Goal: Information Seeking & Learning: Check status

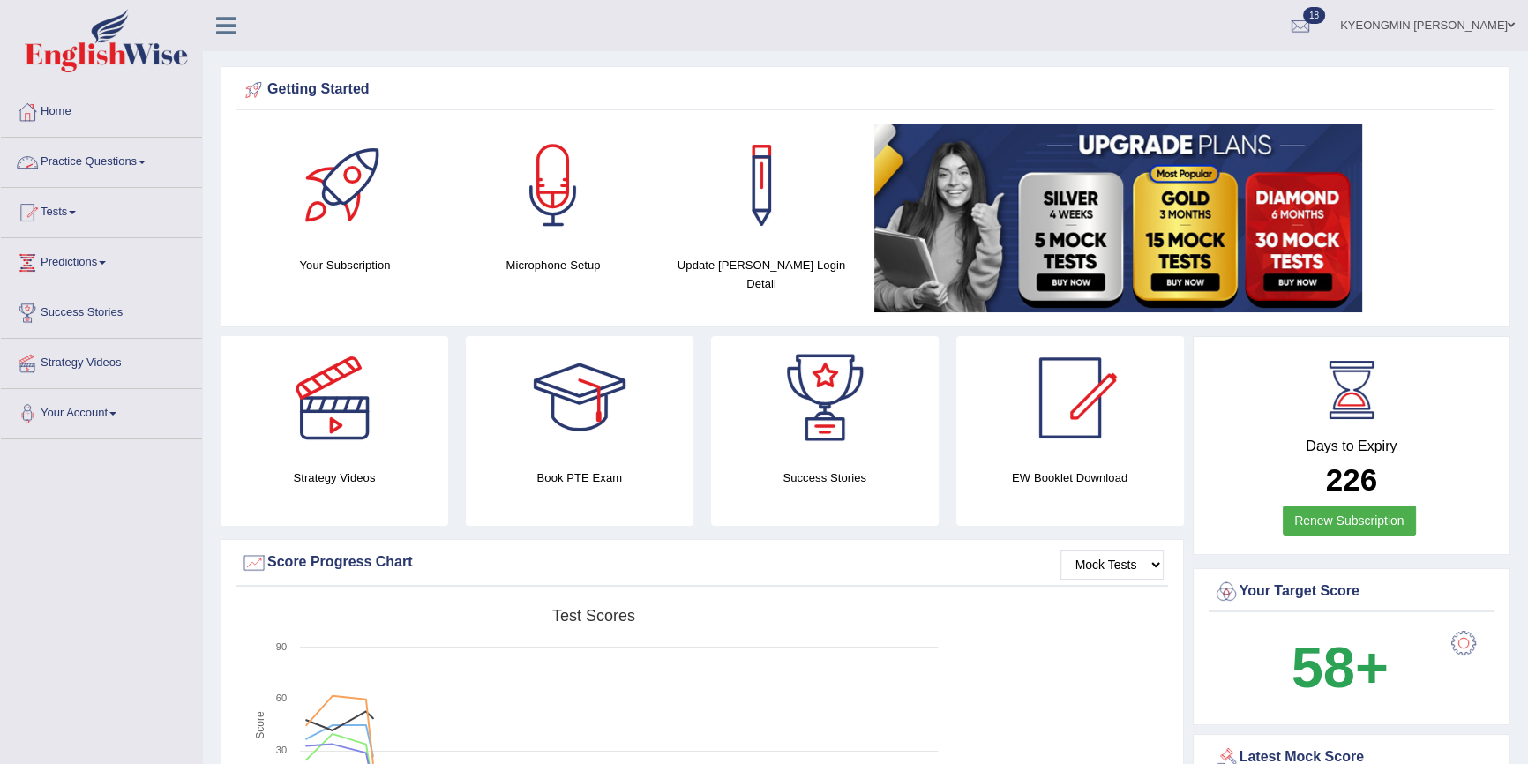
click at [99, 160] on link "Practice Questions" at bounding box center [101, 160] width 201 height 44
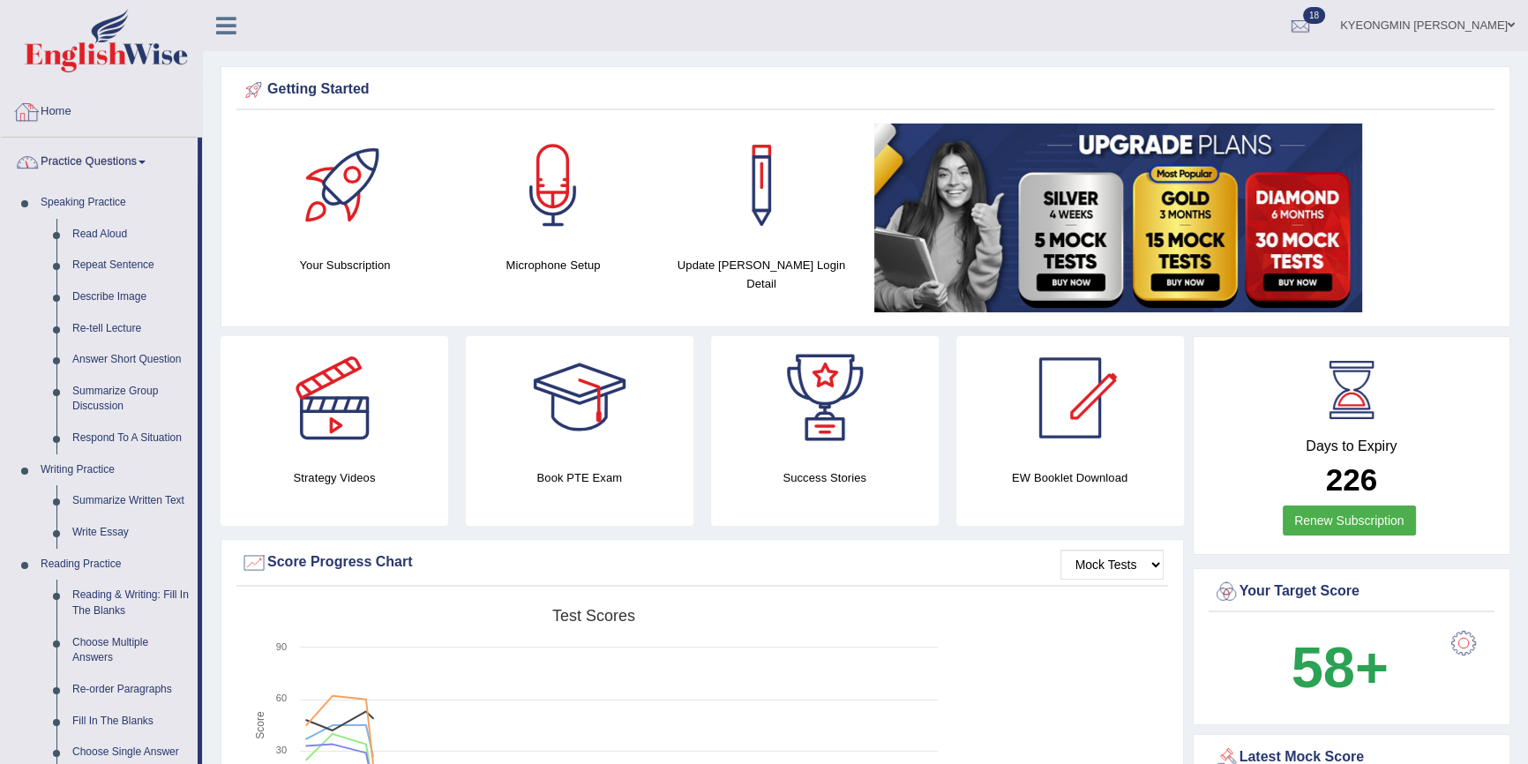
click at [78, 120] on link "Home" at bounding box center [101, 109] width 201 height 44
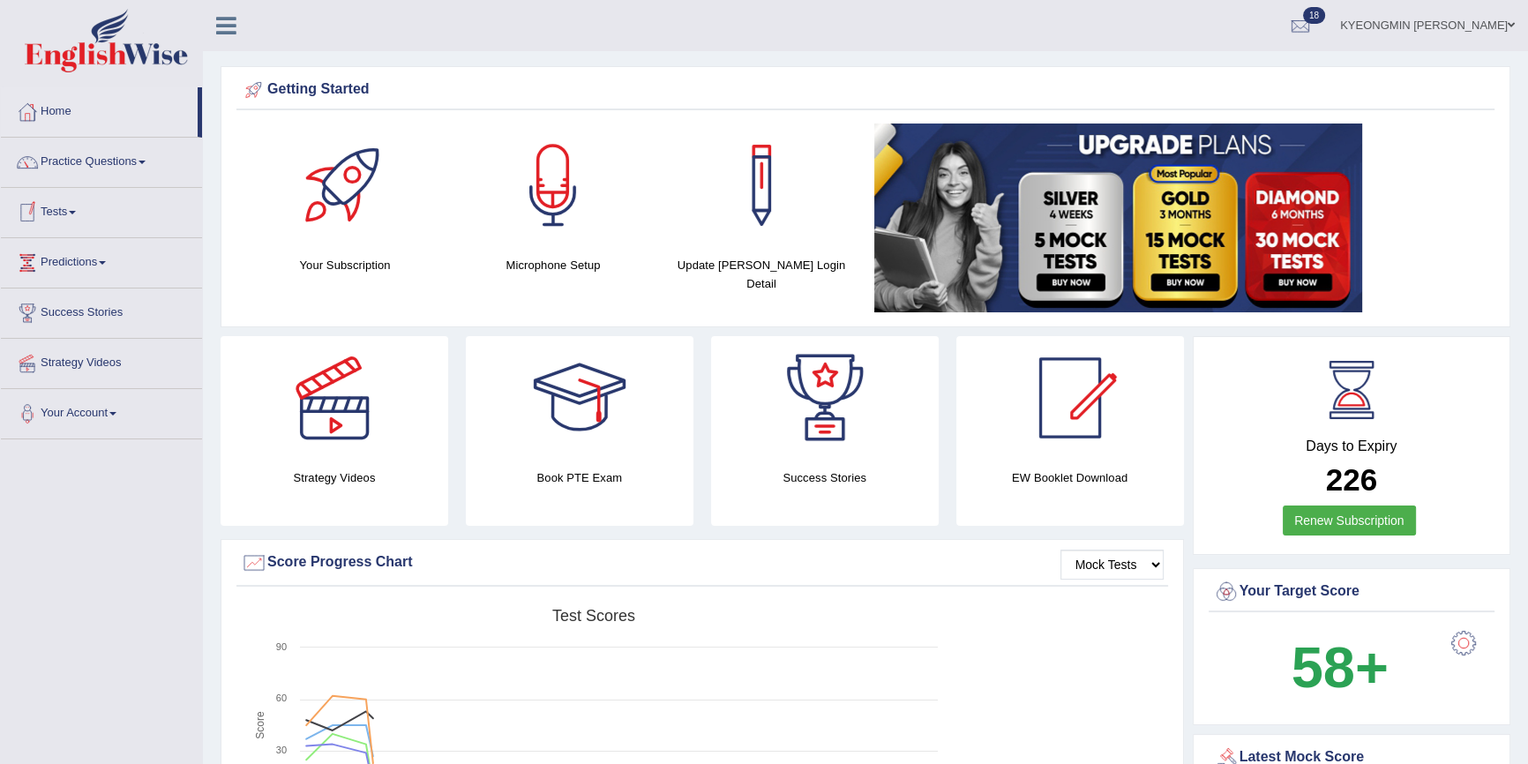
click at [79, 206] on link "Tests" at bounding box center [101, 210] width 201 height 44
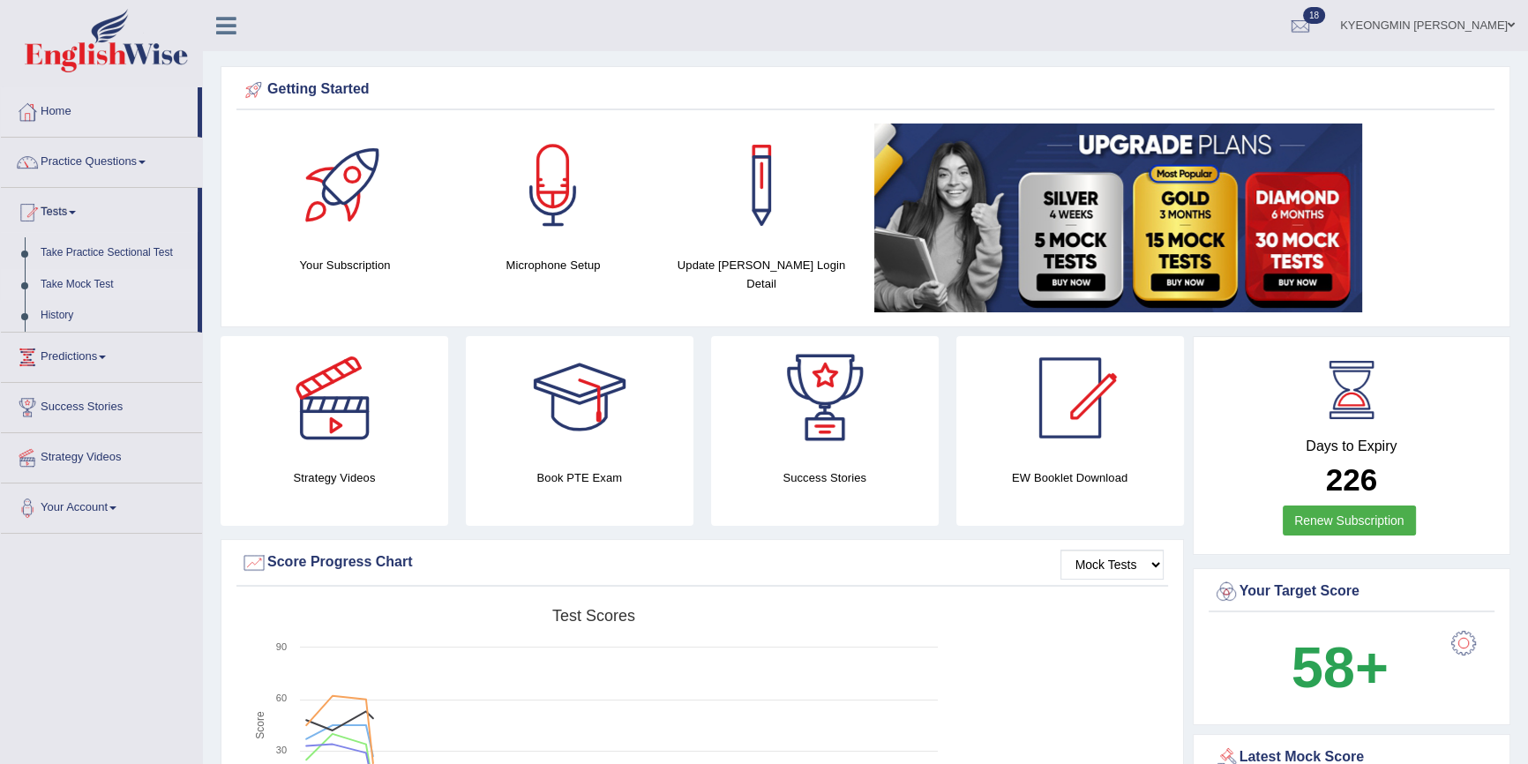
click at [100, 280] on link "Take Mock Test" at bounding box center [115, 285] width 165 height 32
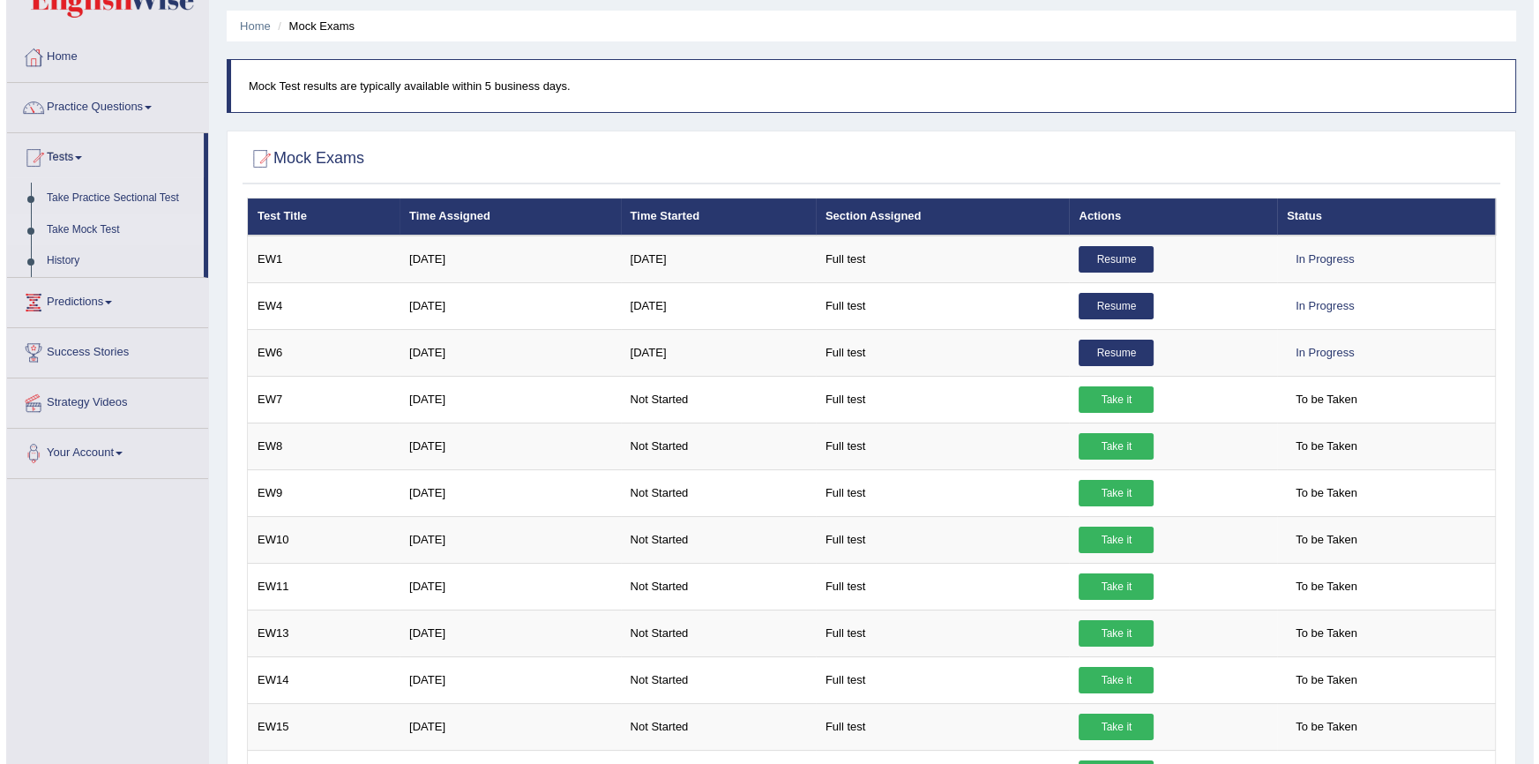
scroll to position [79, 0]
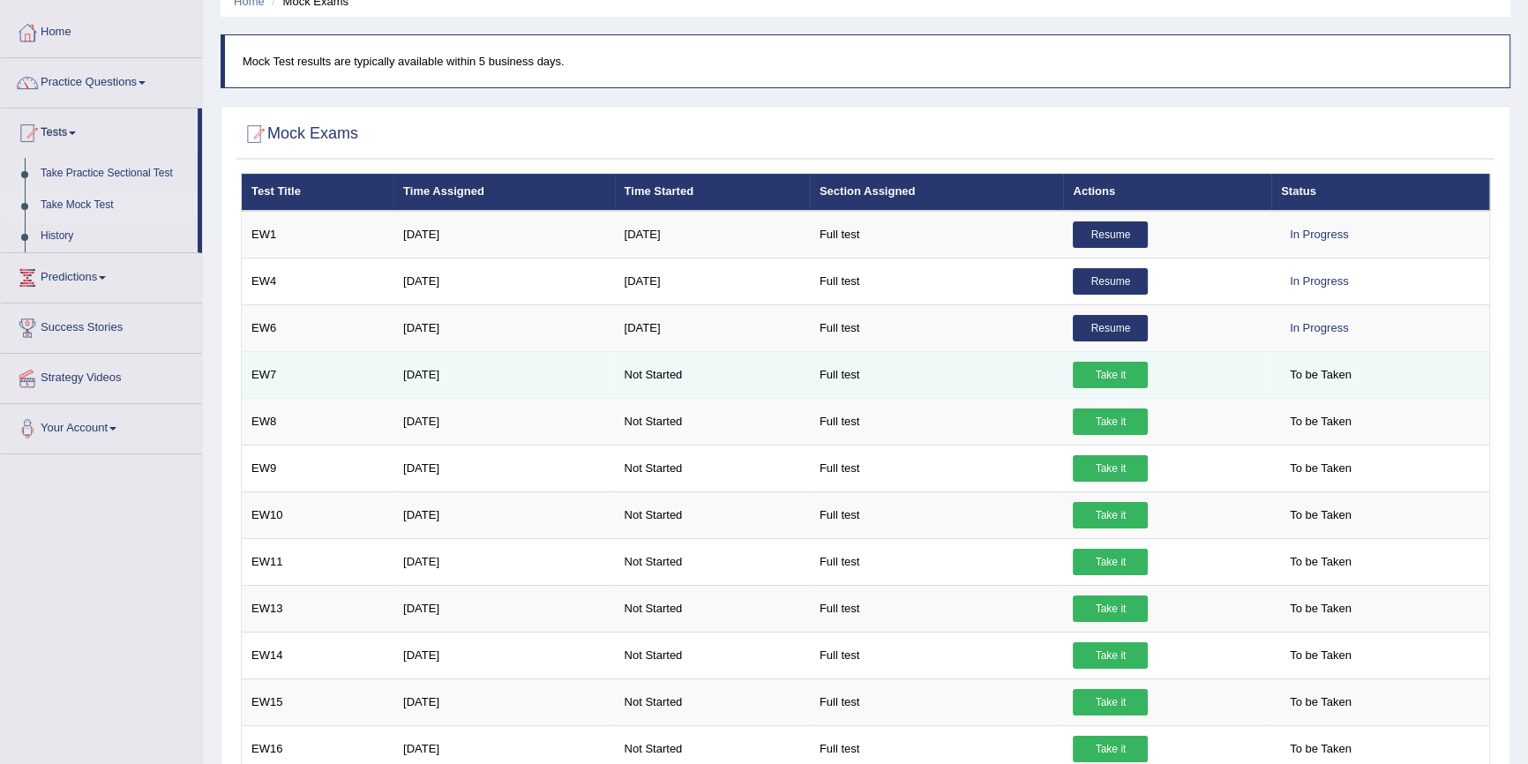
click at [1104, 376] on link "Take it" at bounding box center [1110, 375] width 75 height 26
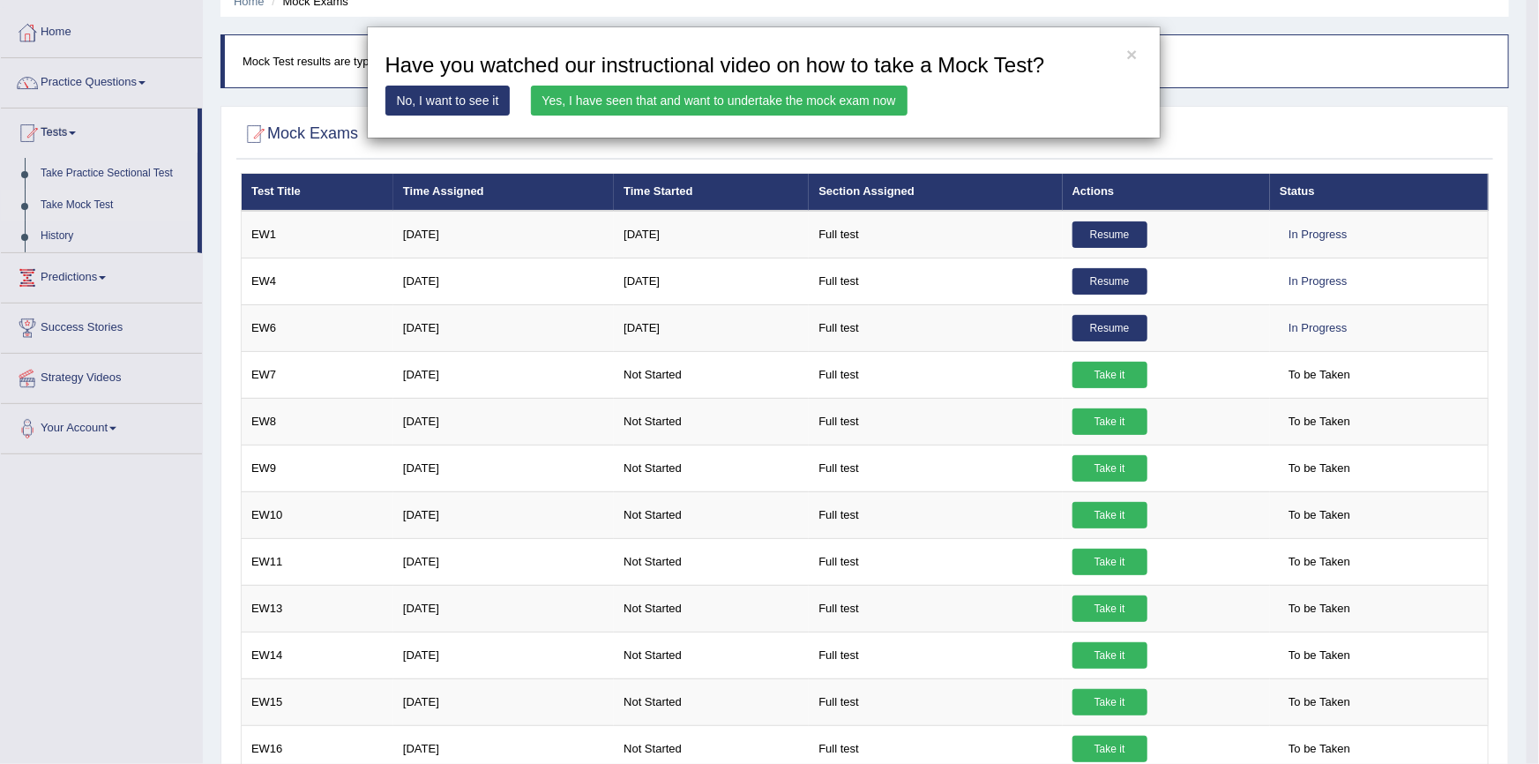
click at [611, 105] on link "Yes, I have seen that and want to undertake the mock exam now" at bounding box center [719, 101] width 377 height 30
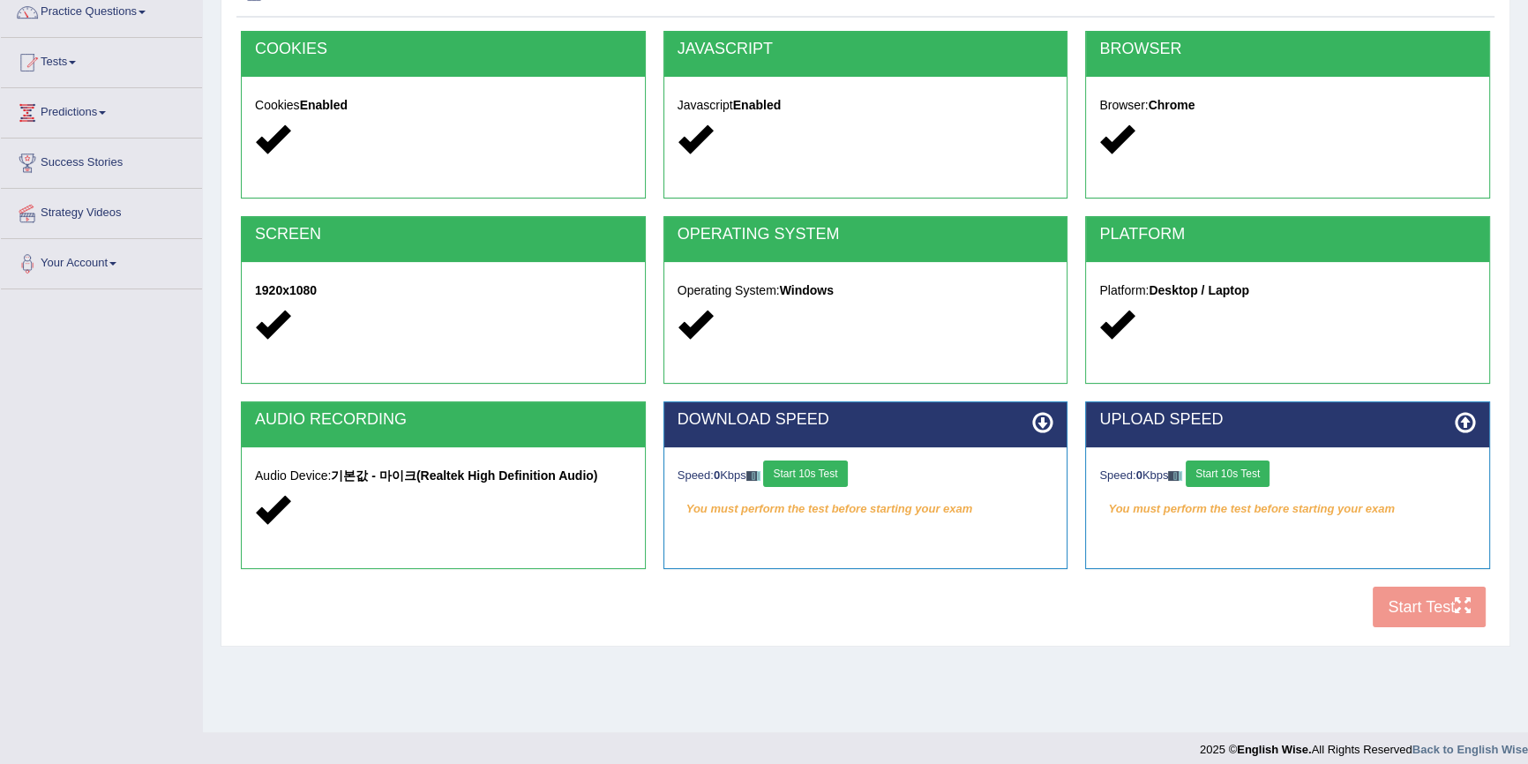
scroll to position [160, 0]
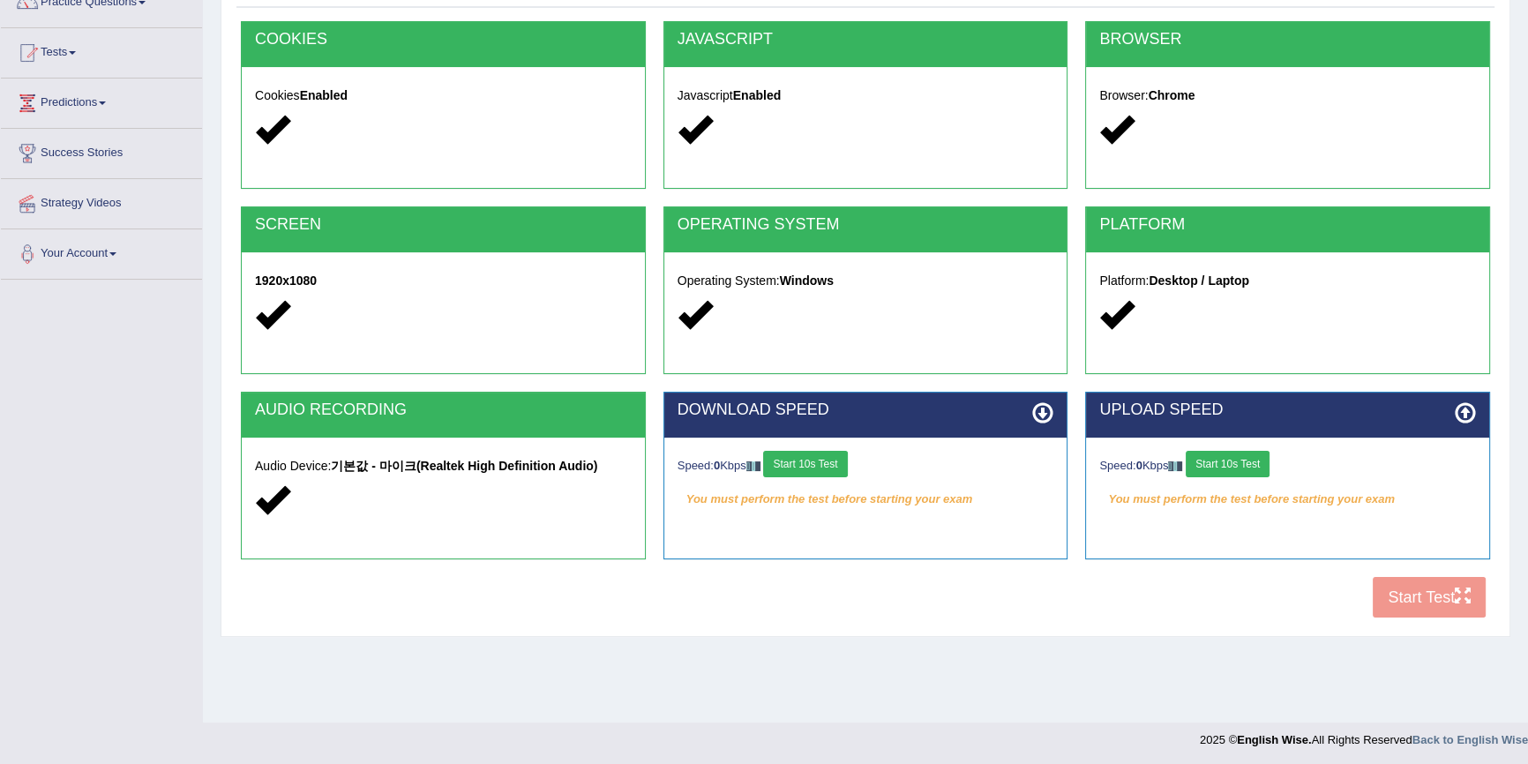
click at [818, 458] on button "Start 10s Test" at bounding box center [805, 464] width 84 height 26
click at [1224, 465] on button "Start 10s Test" at bounding box center [1228, 464] width 84 height 26
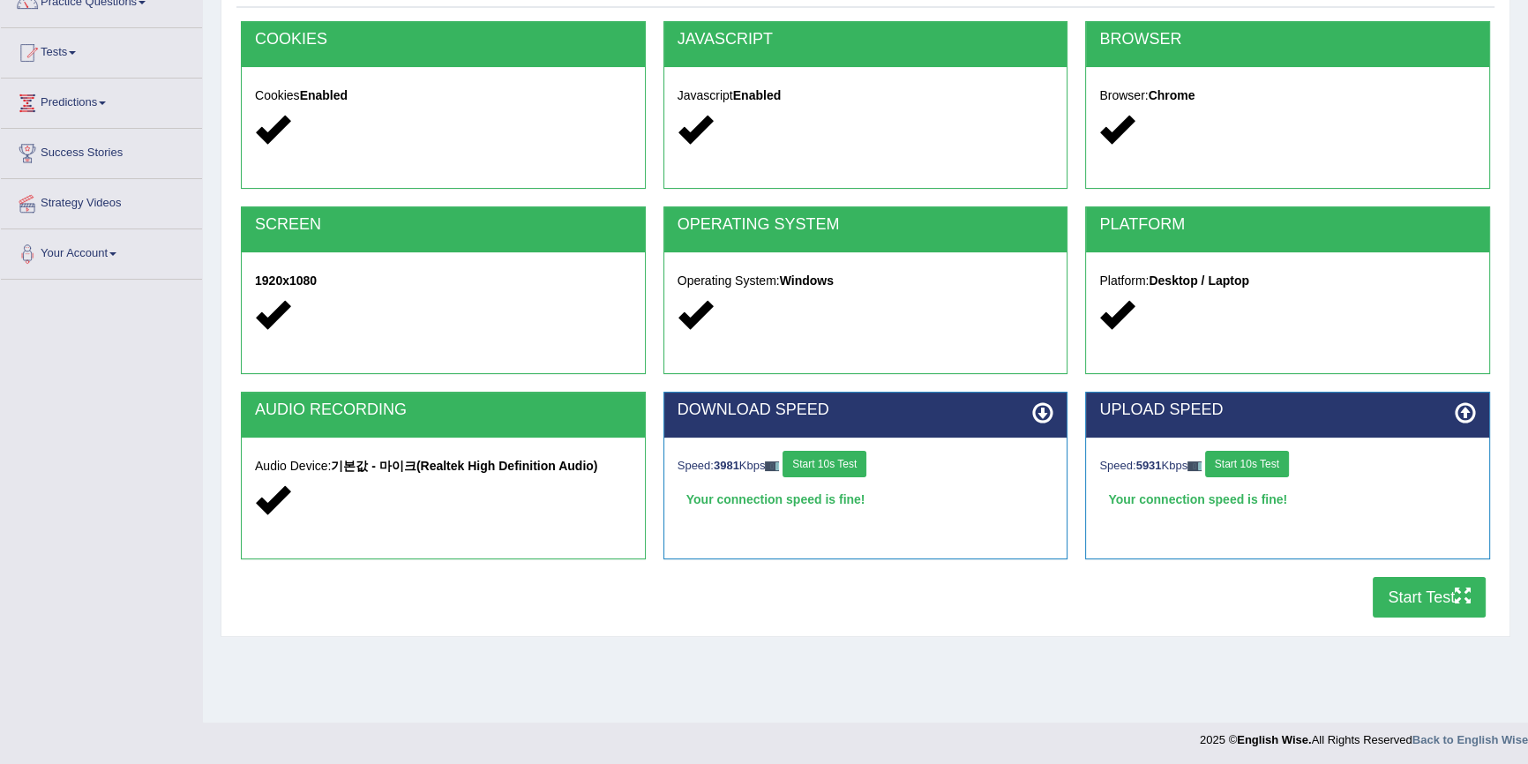
click at [1410, 595] on button "Start Test" at bounding box center [1429, 597] width 113 height 41
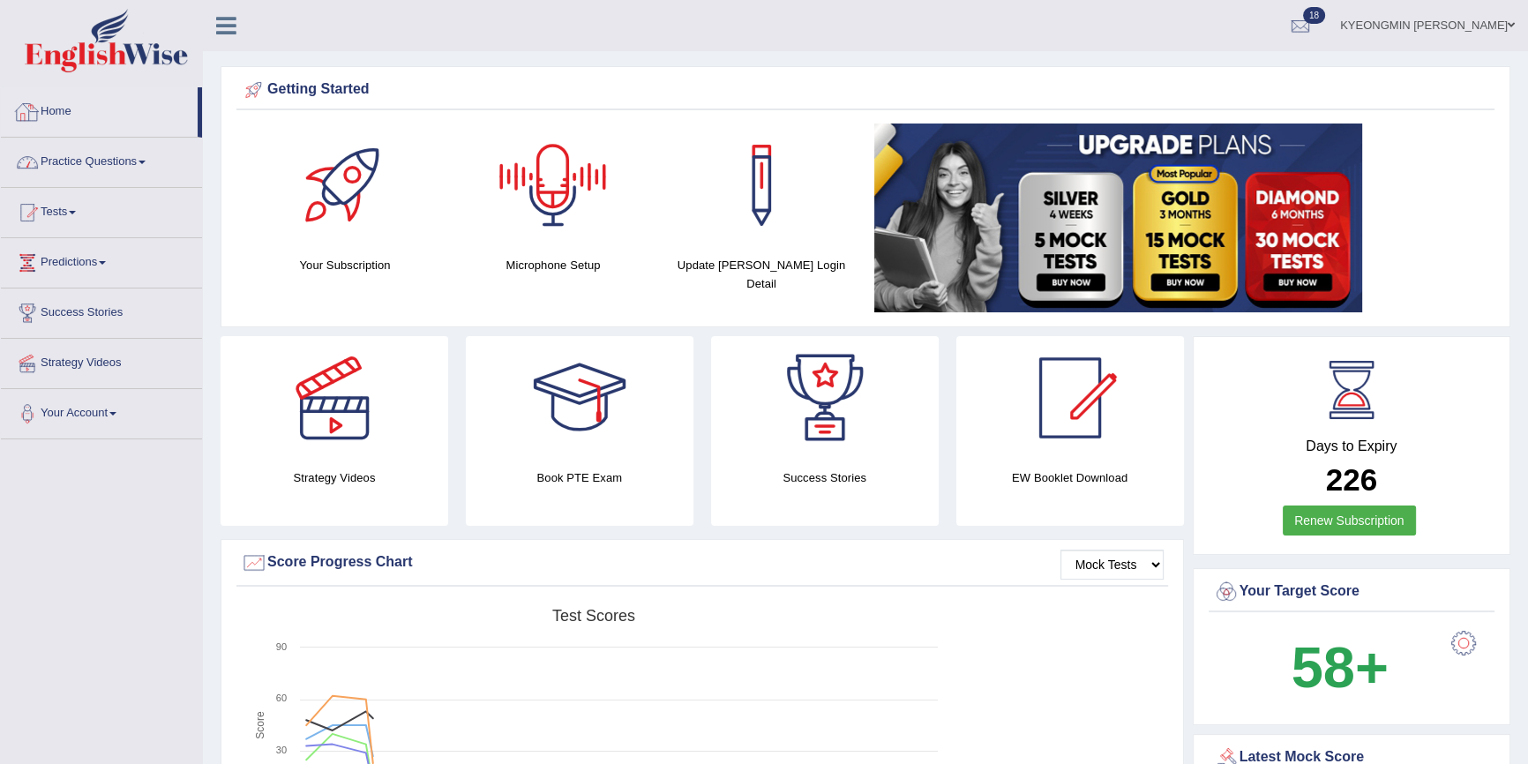
click at [88, 159] on link "Practice Questions" at bounding box center [101, 160] width 201 height 44
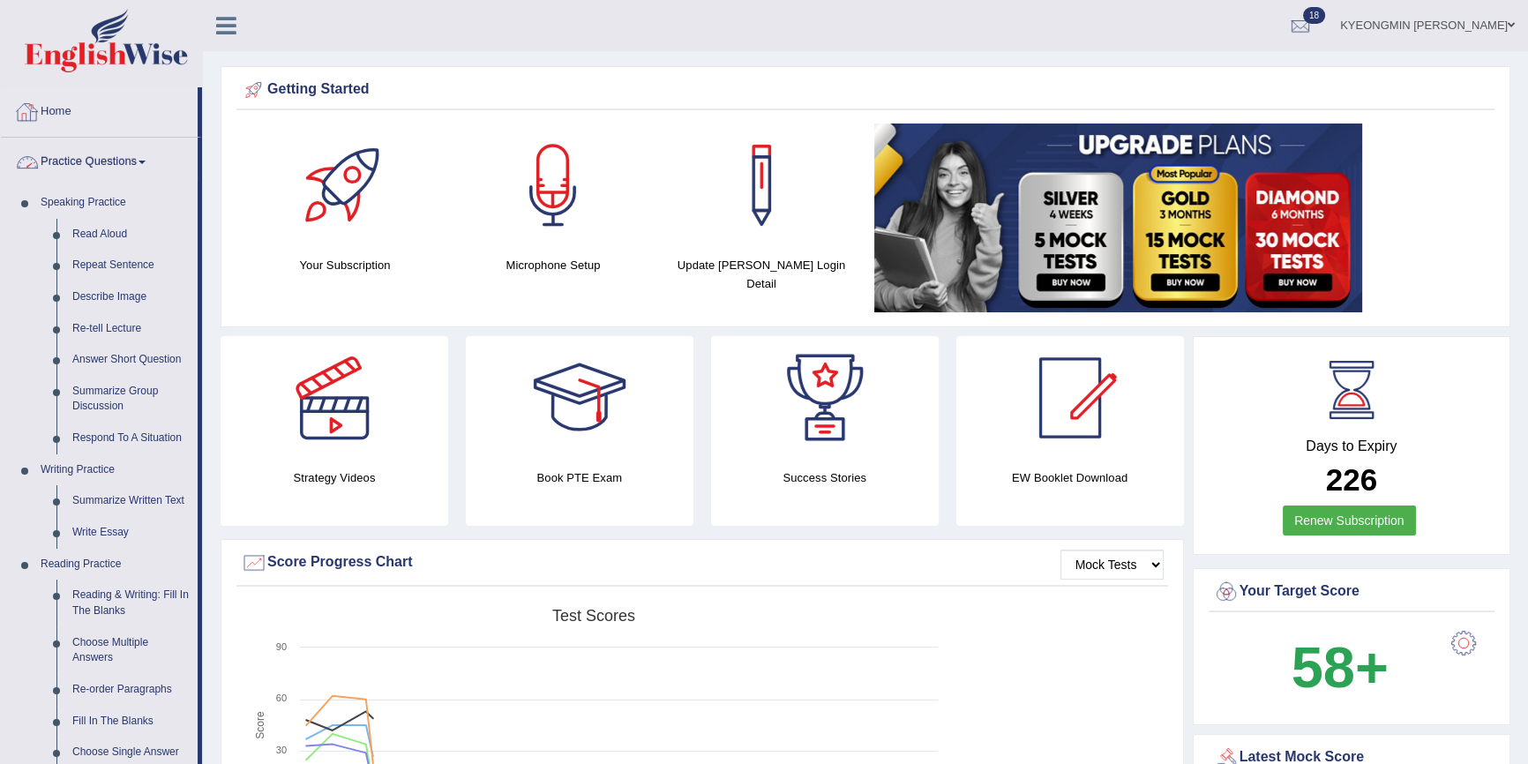
click at [53, 111] on link "Home" at bounding box center [99, 109] width 197 height 44
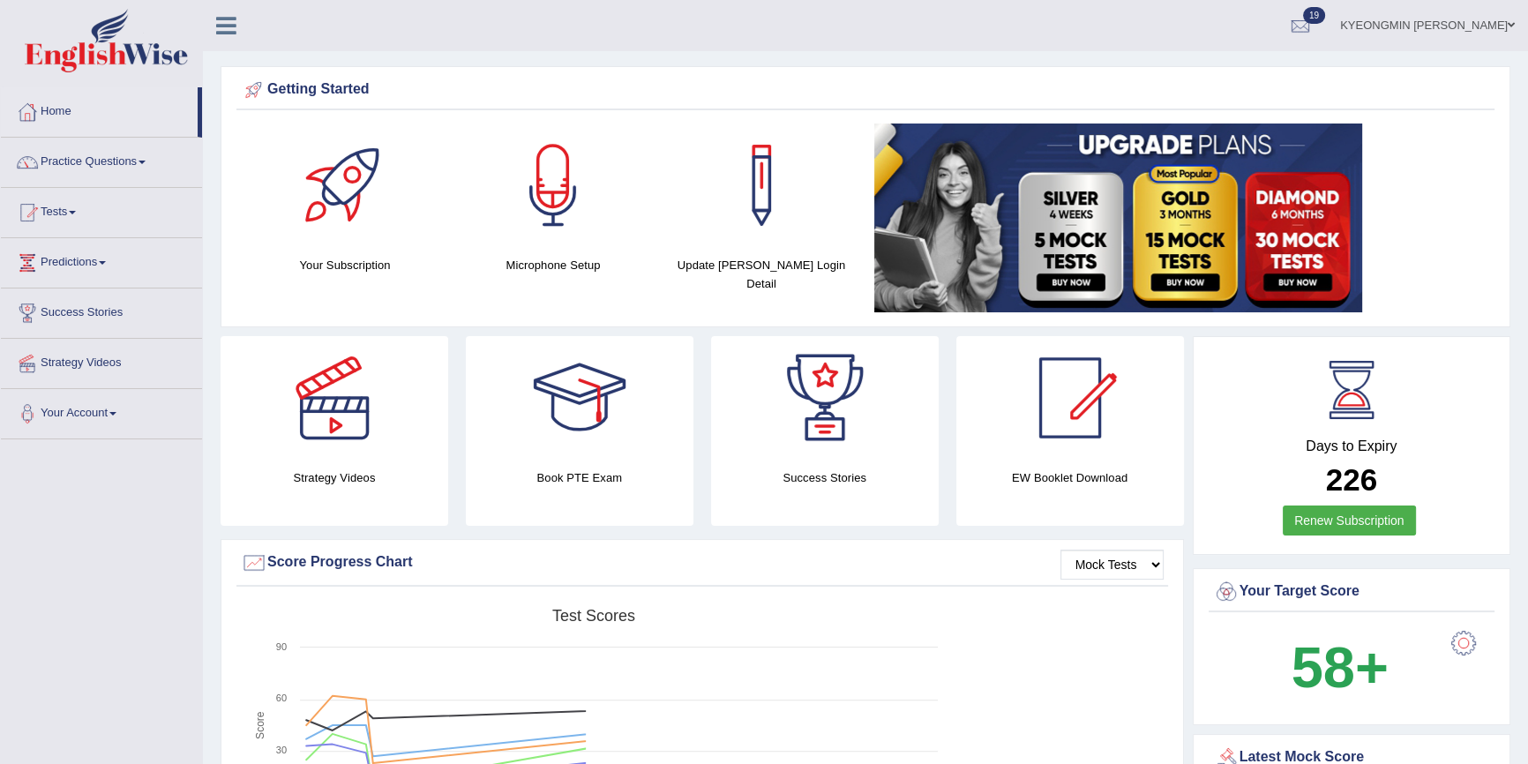
click at [54, 208] on link "Tests" at bounding box center [101, 210] width 201 height 44
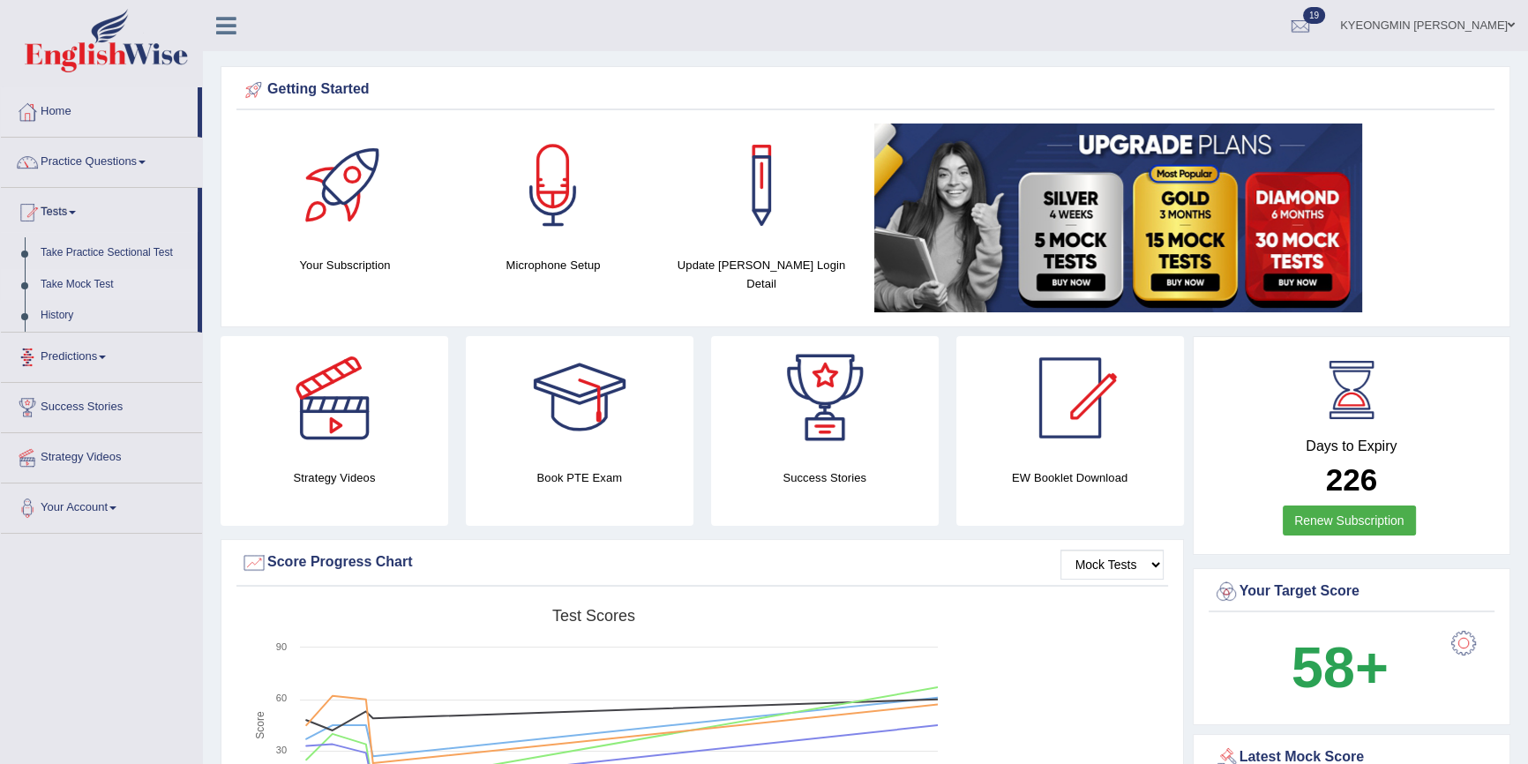
click at [81, 285] on link "Take Mock Test" at bounding box center [115, 285] width 165 height 32
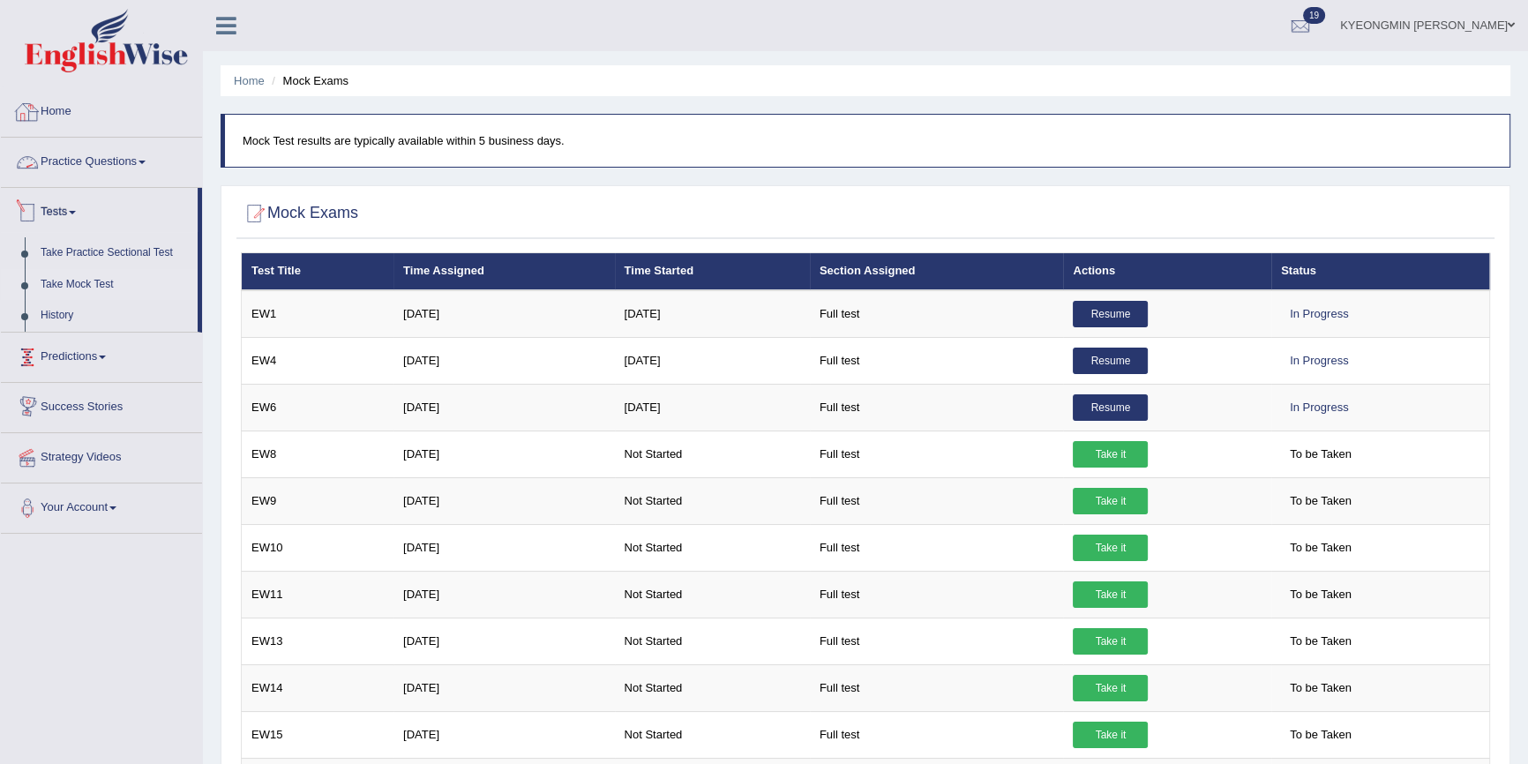
click at [72, 122] on link "Home" at bounding box center [101, 109] width 201 height 44
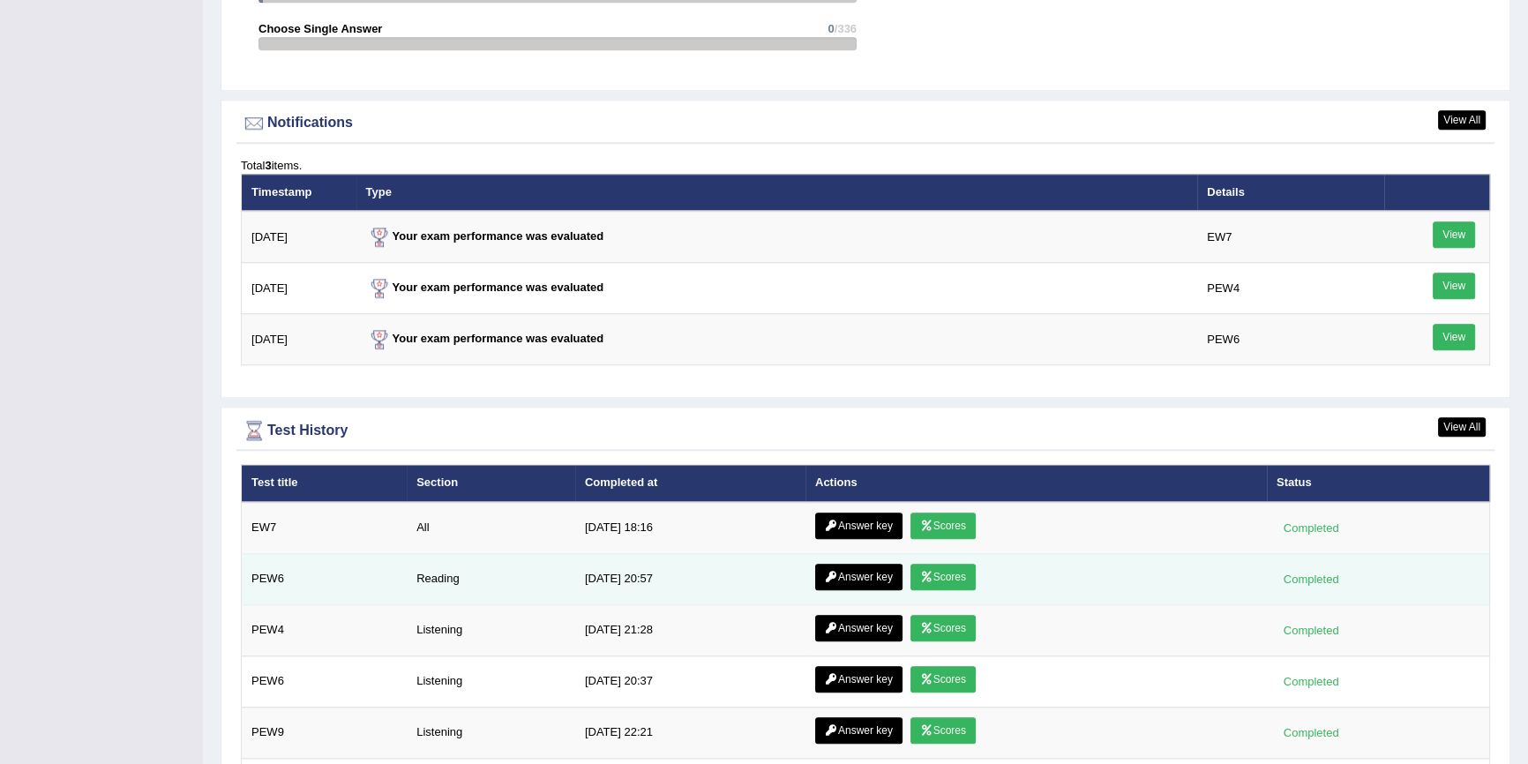
scroll to position [2165, 0]
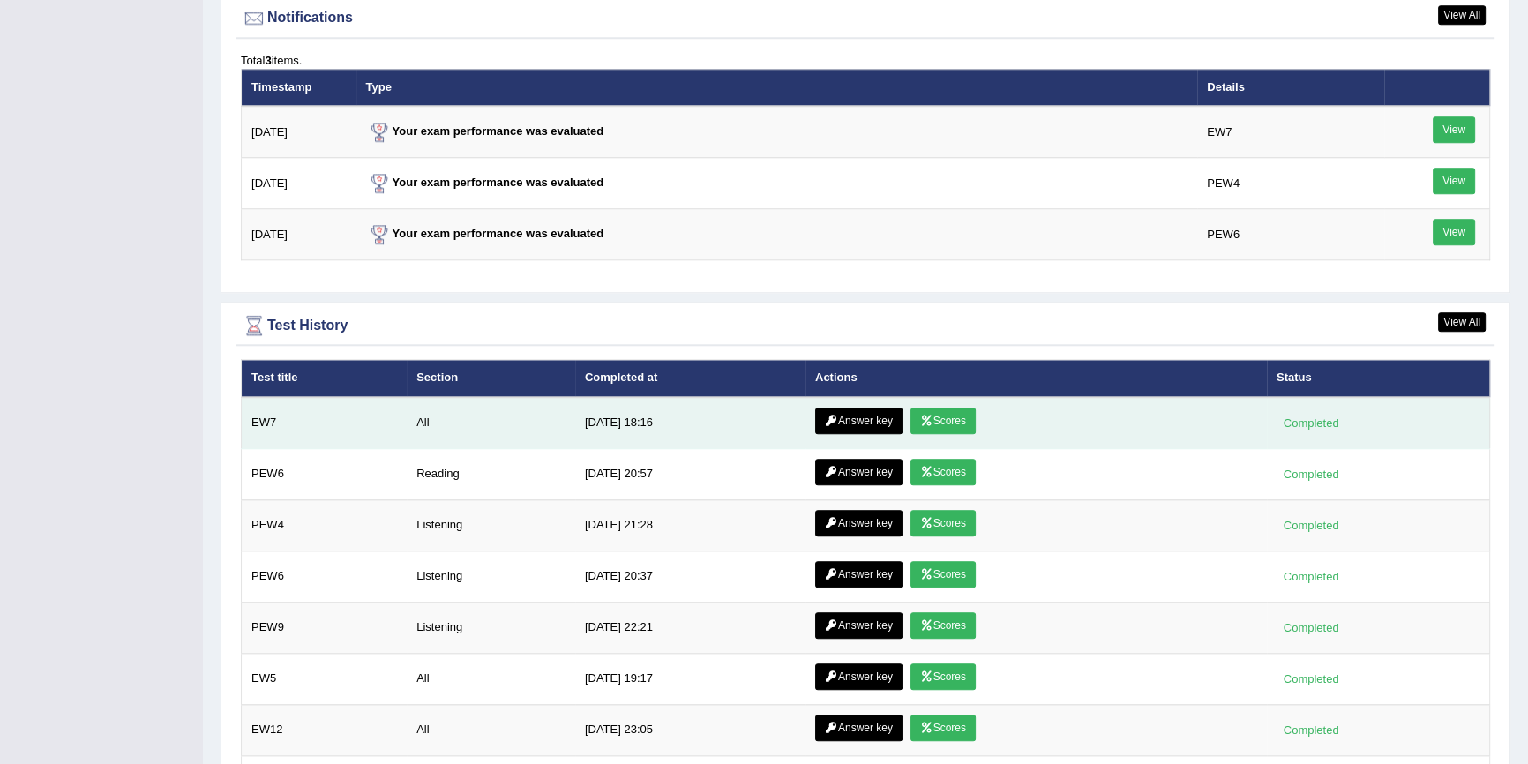
click at [946, 419] on link "Scores" at bounding box center [942, 421] width 65 height 26
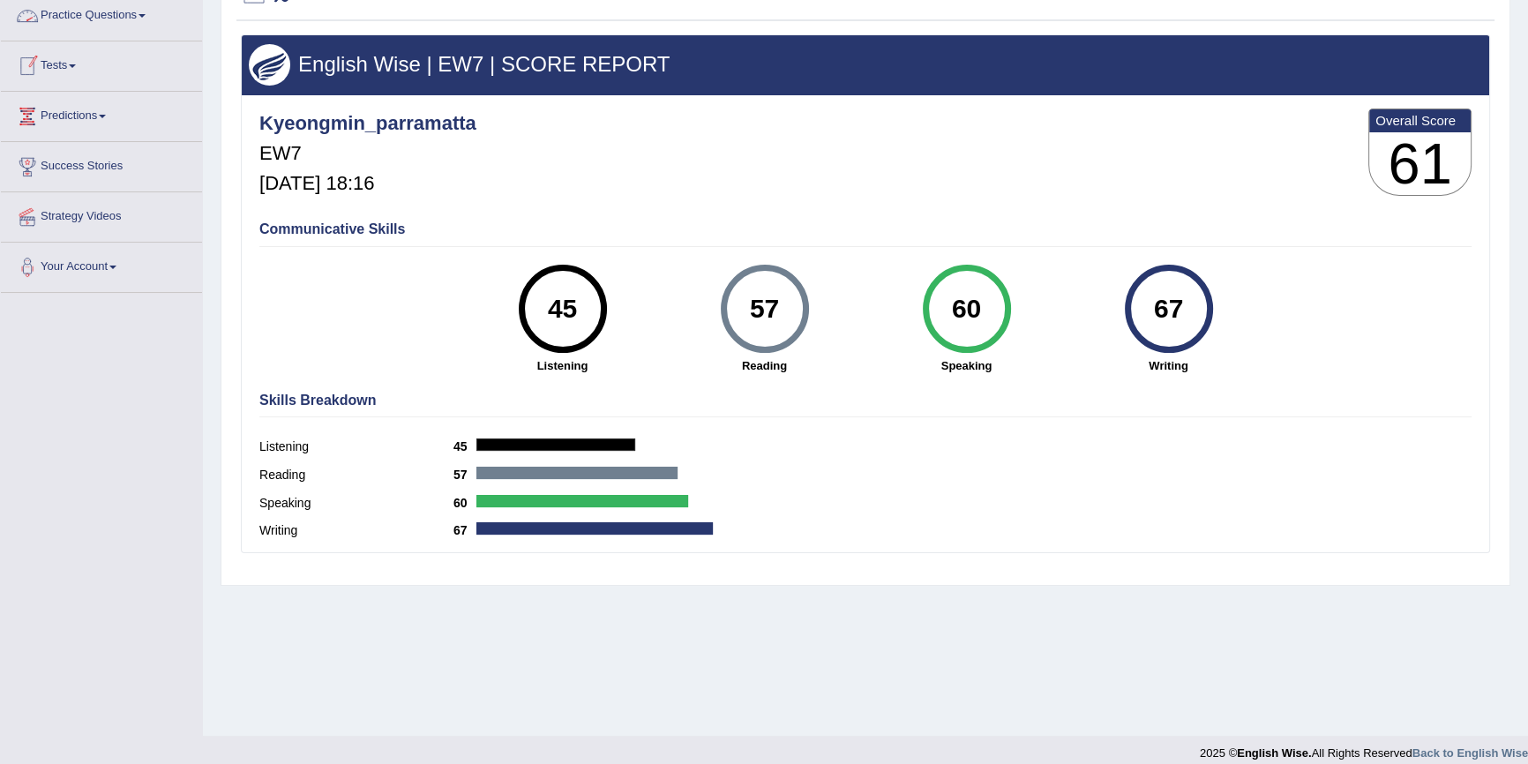
scroll to position [161, 0]
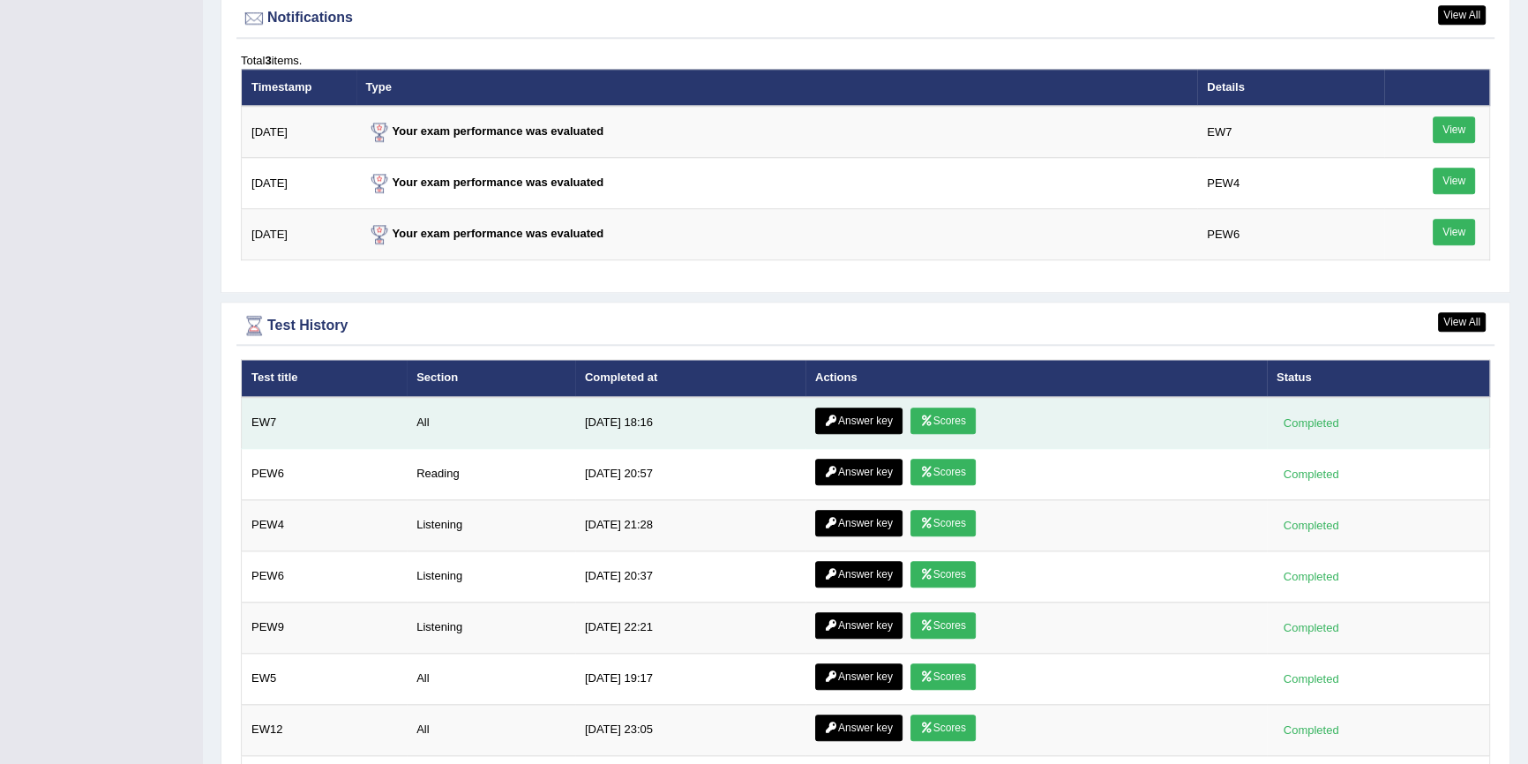
scroll to position [2165, 0]
click at [926, 418] on icon at bounding box center [926, 420] width 13 height 11
click at [852, 418] on link "Answer key" at bounding box center [858, 421] width 87 height 26
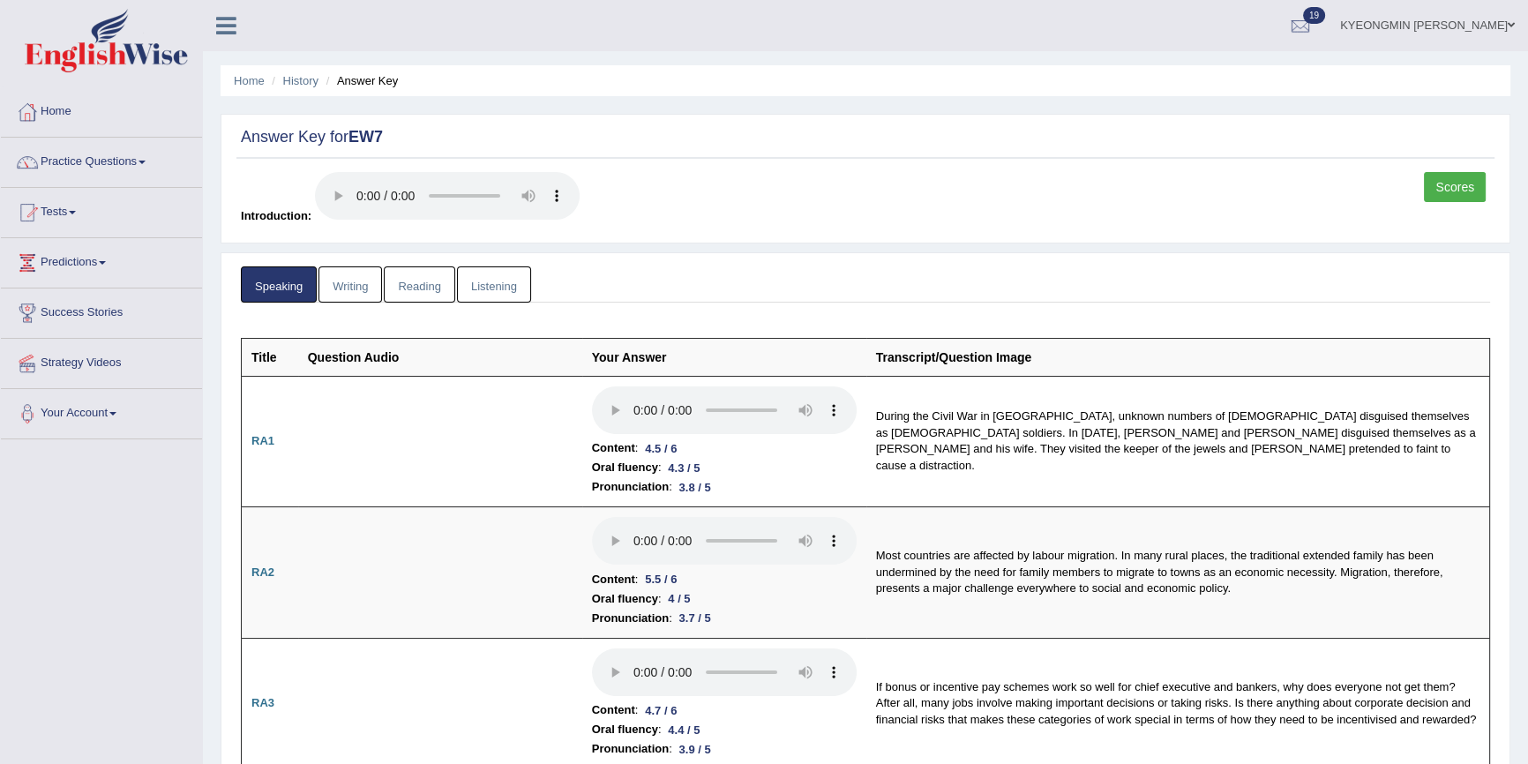
click at [351, 287] on link "Writing" at bounding box center [350, 284] width 64 height 36
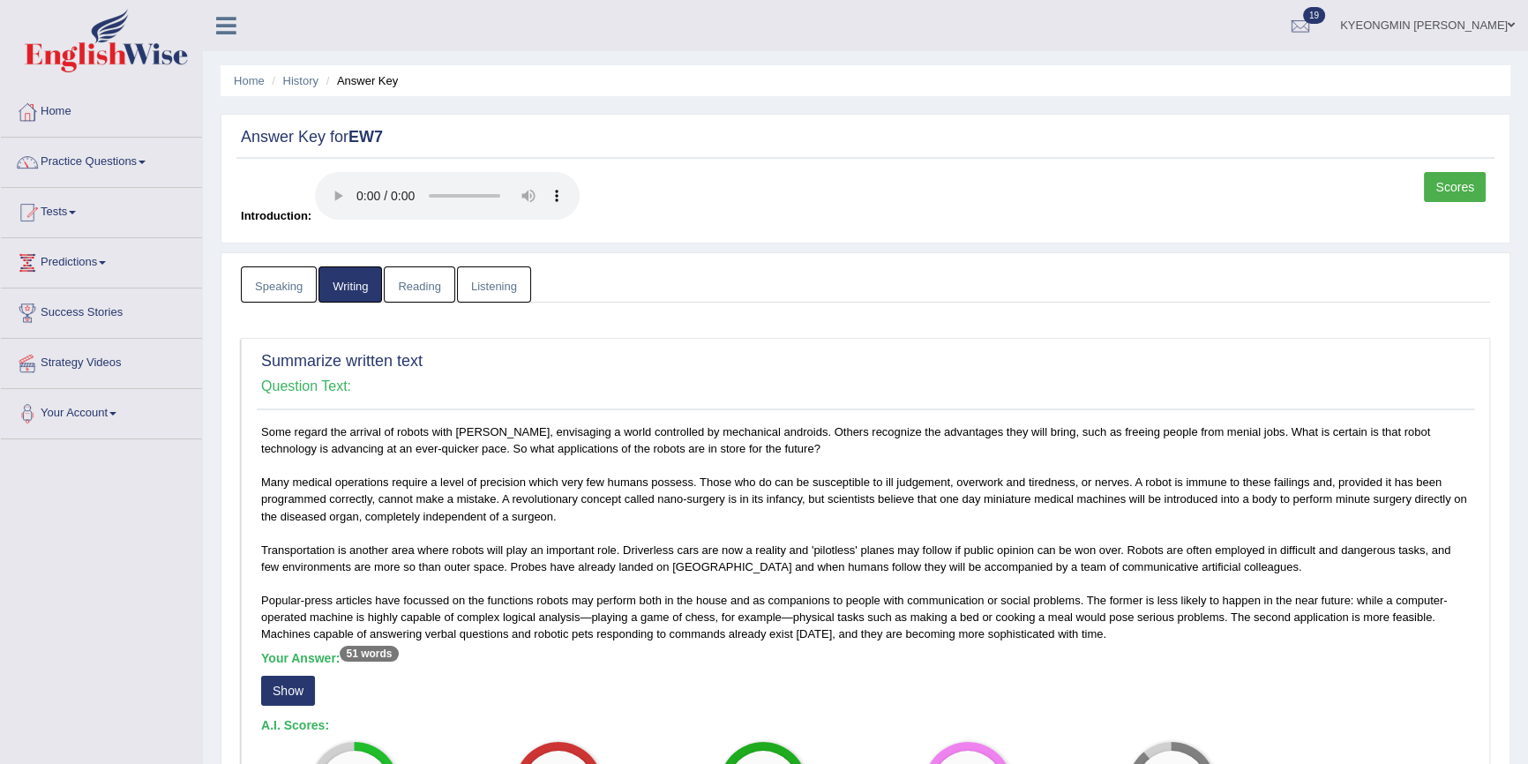
click at [425, 291] on link "Reading" at bounding box center [419, 284] width 71 height 36
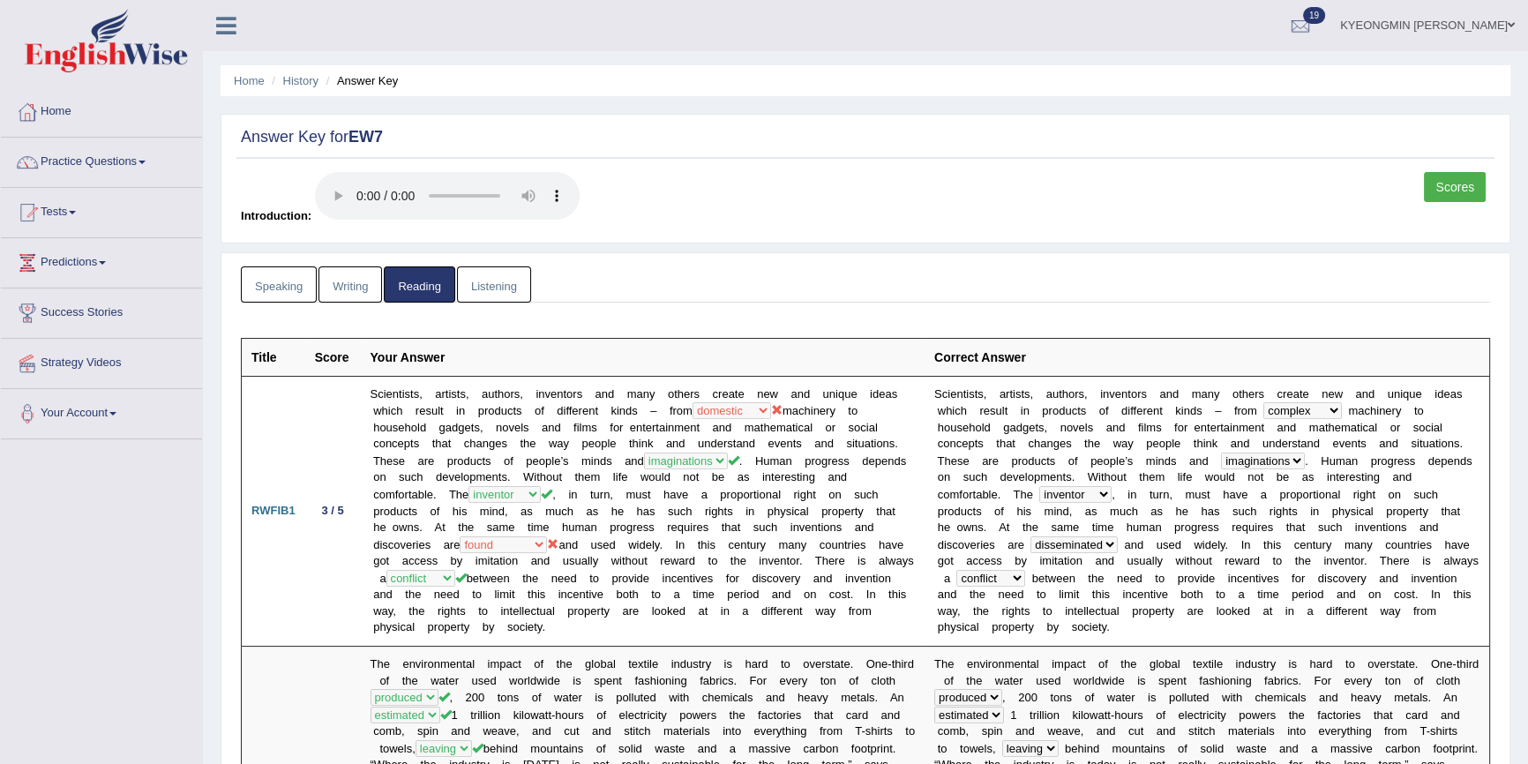
click at [511, 276] on link "Listening" at bounding box center [494, 284] width 74 height 36
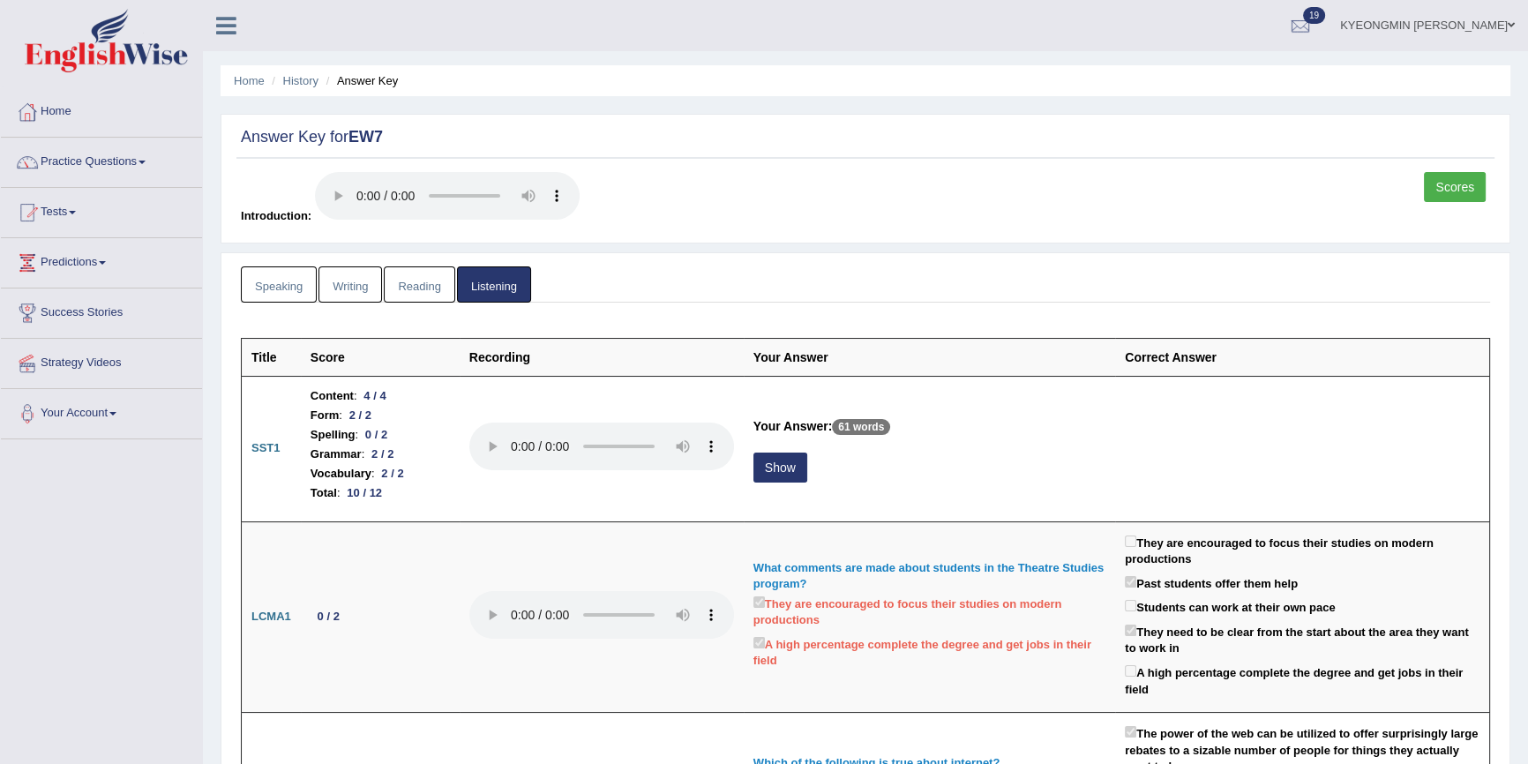
click at [1439, 170] on div "Answer Key for EW7 Scores Introduction:" at bounding box center [866, 179] width 1290 height 130
click at [1439, 181] on link "Scores" at bounding box center [1455, 187] width 62 height 30
